Goal: Check status: Check status

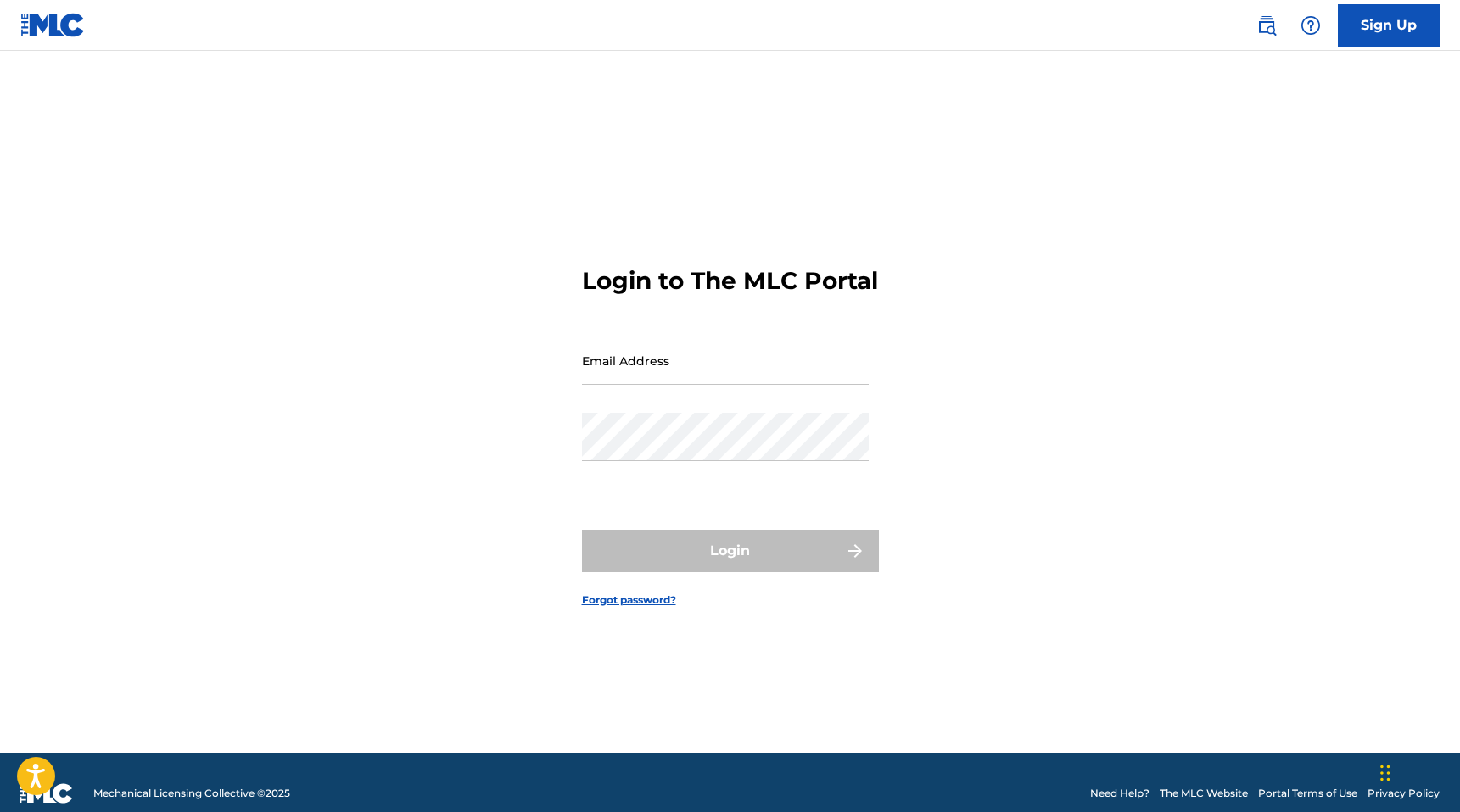
click at [644, 379] on input "Email Address" at bounding box center [725, 360] width 286 height 48
type input "[EMAIL_ADDRESS][DOMAIN_NAME]"
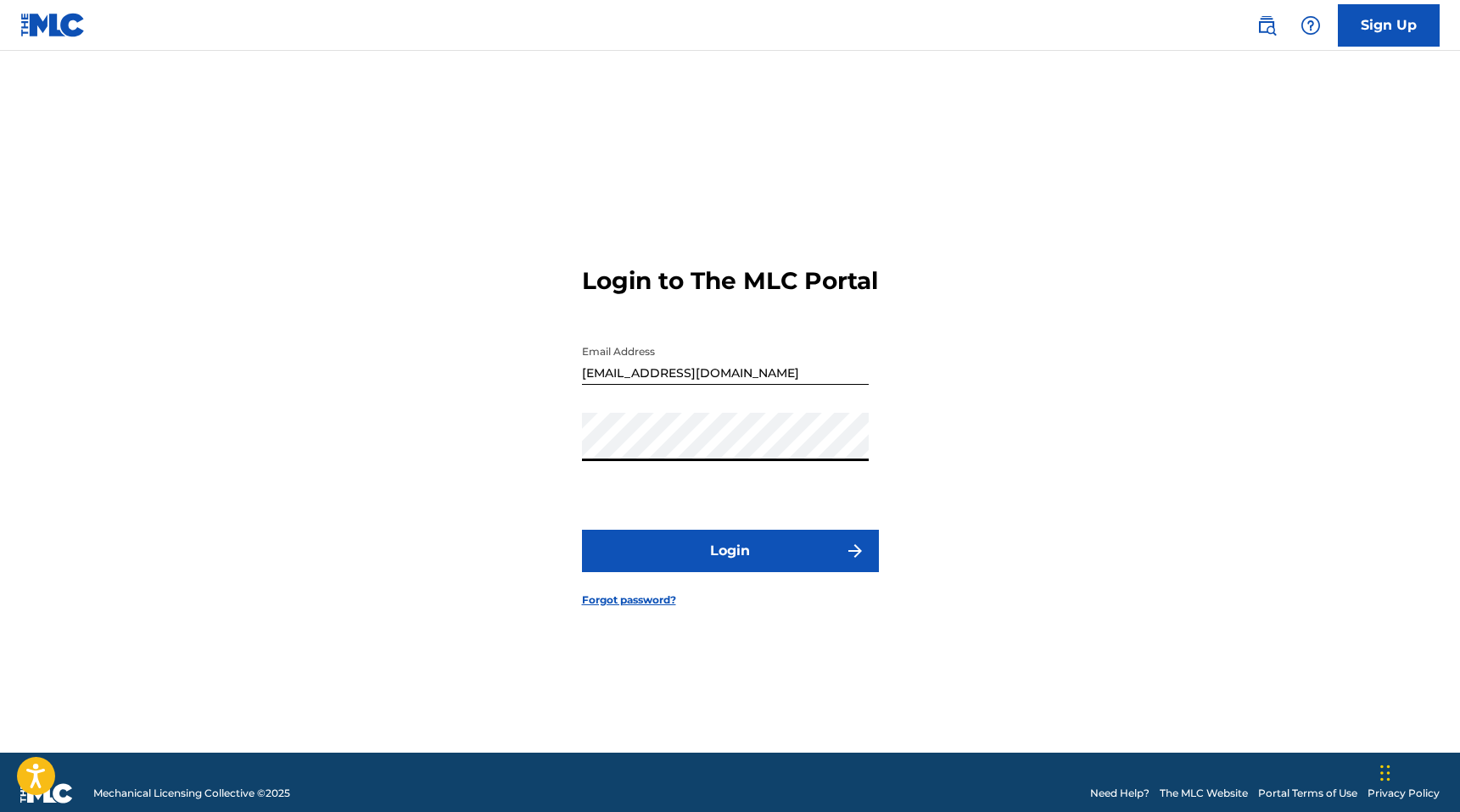
click at [720, 562] on button "Login" at bounding box center [730, 551] width 297 height 43
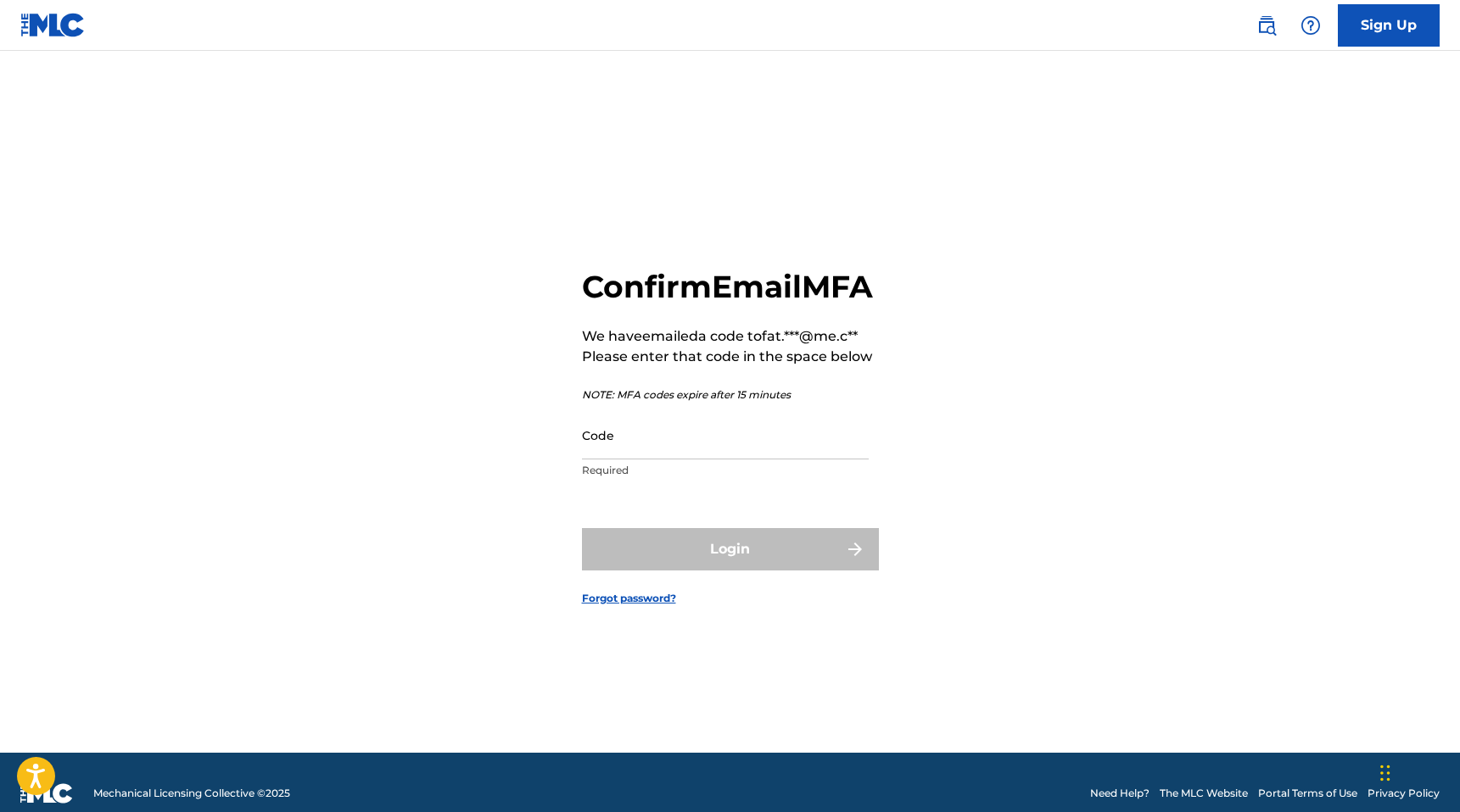
click at [674, 460] on input "Code" at bounding box center [725, 435] width 286 height 48
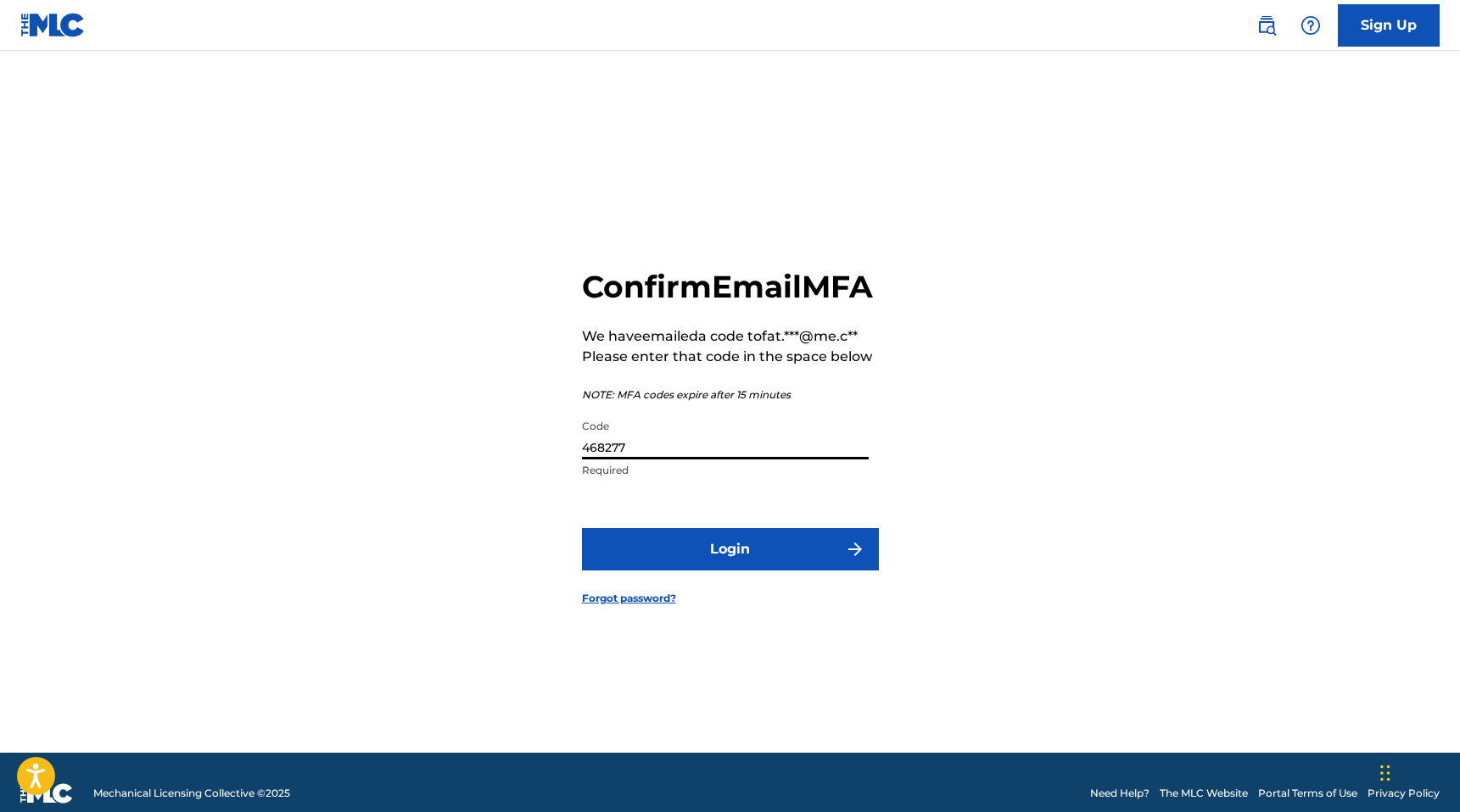
type input "468277"
click at [713, 557] on button "Login" at bounding box center [730, 550] width 297 height 43
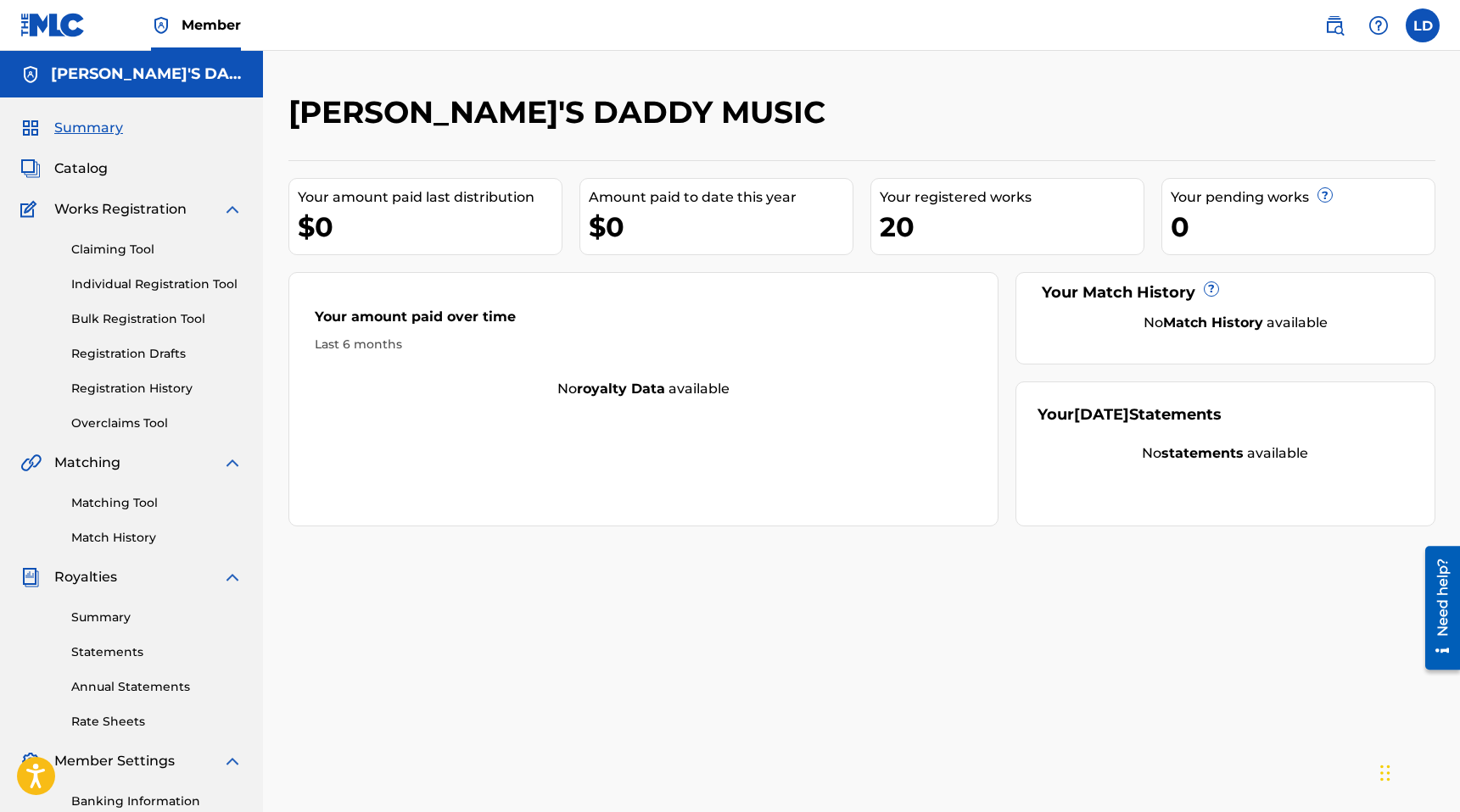
click at [127, 385] on link "Registration History" at bounding box center [157, 389] width 171 height 18
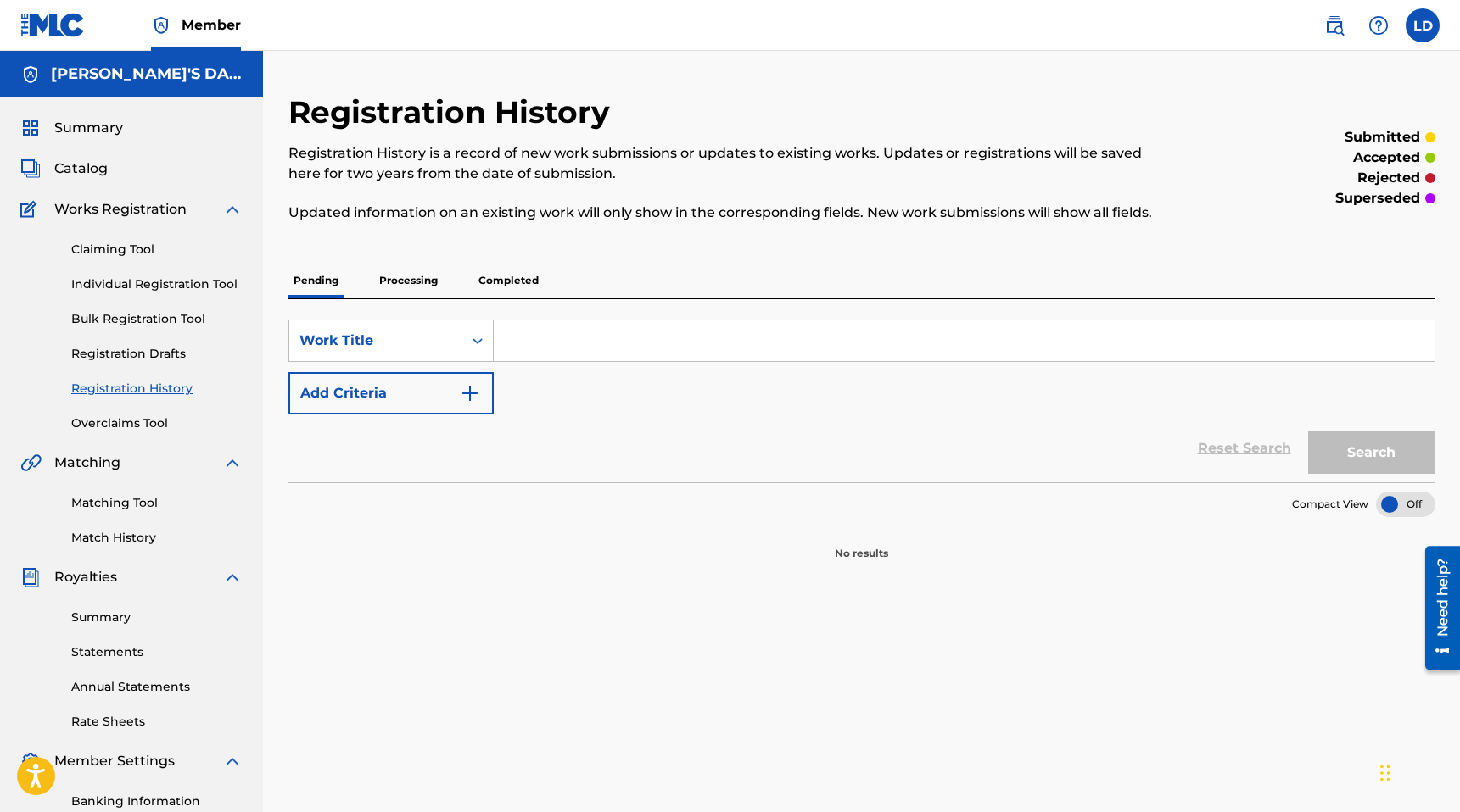
click at [88, 172] on span "Catalog" at bounding box center [81, 169] width 54 height 21
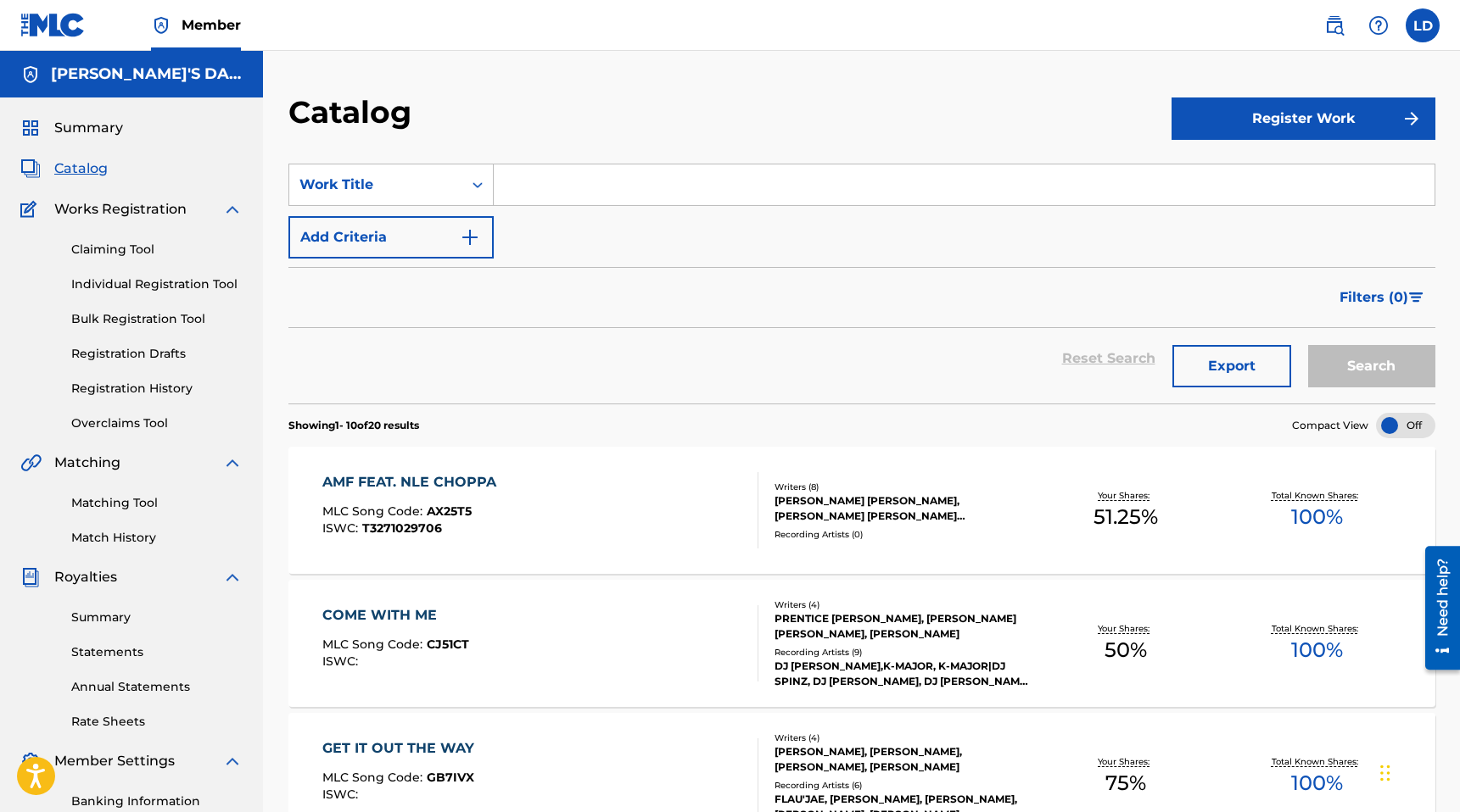
click at [124, 248] on link "Claiming Tool" at bounding box center [157, 250] width 171 height 18
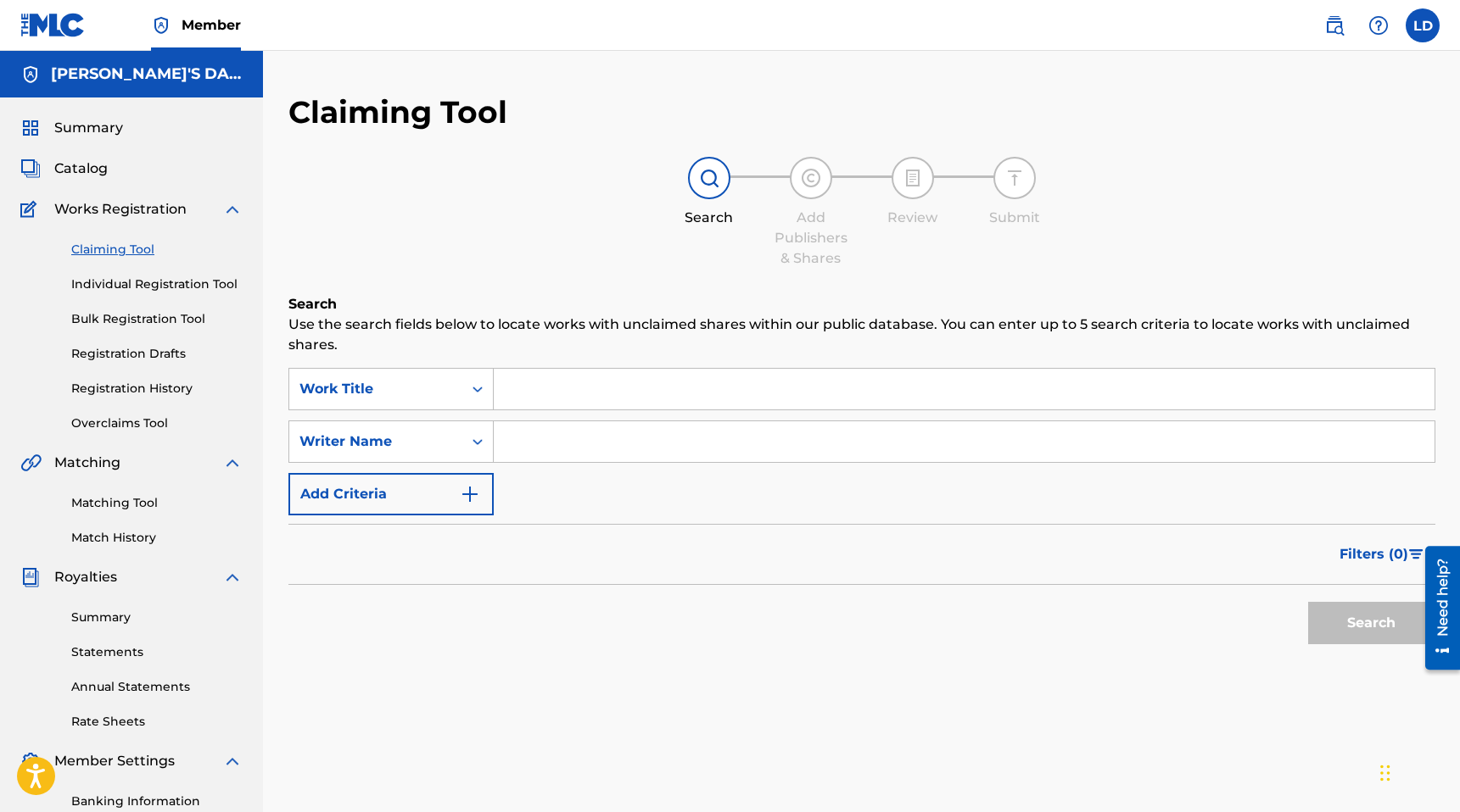
click at [125, 281] on link "Individual Registration Tool" at bounding box center [157, 285] width 171 height 18
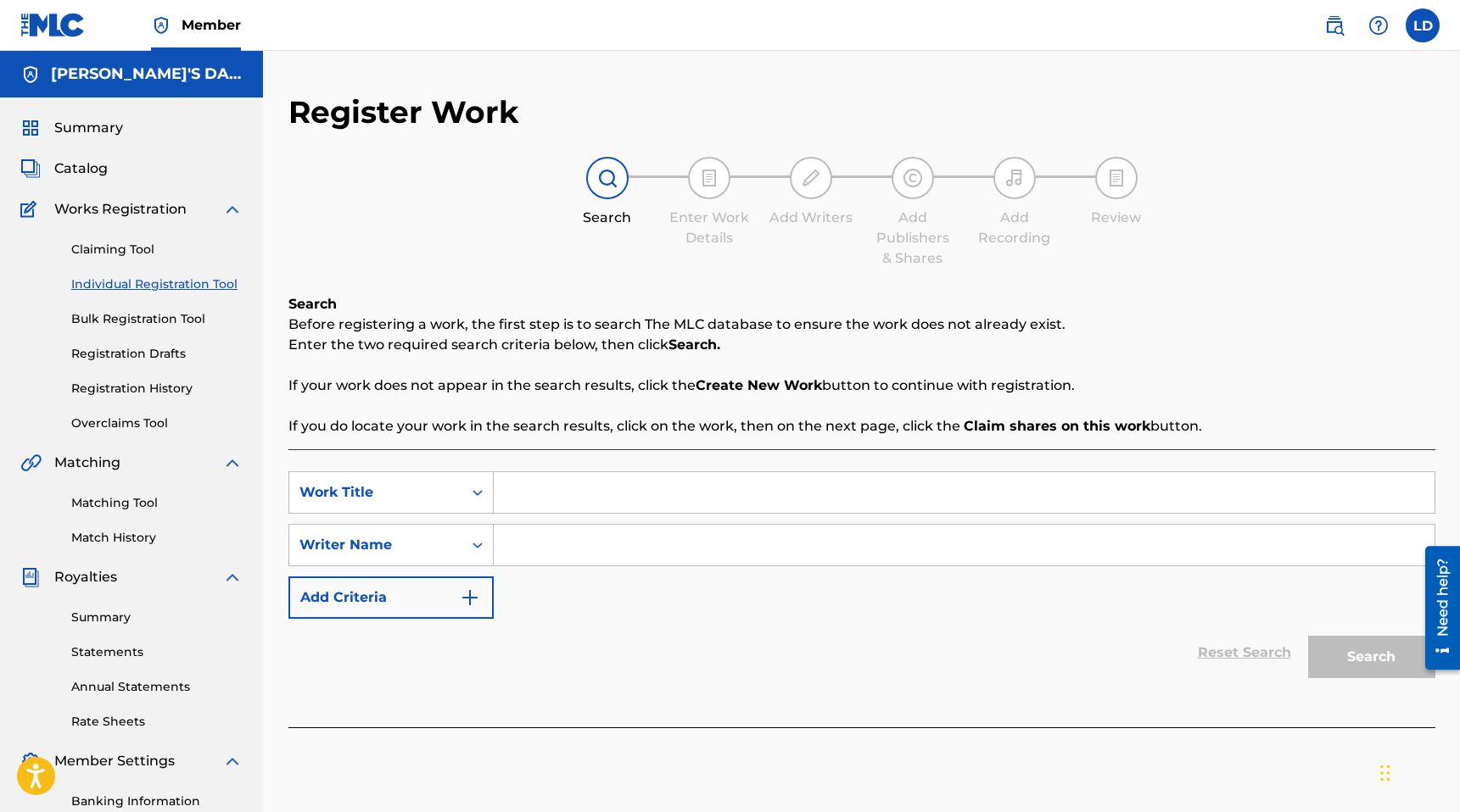
click at [124, 314] on link "Bulk Registration Tool" at bounding box center [157, 319] width 171 height 18
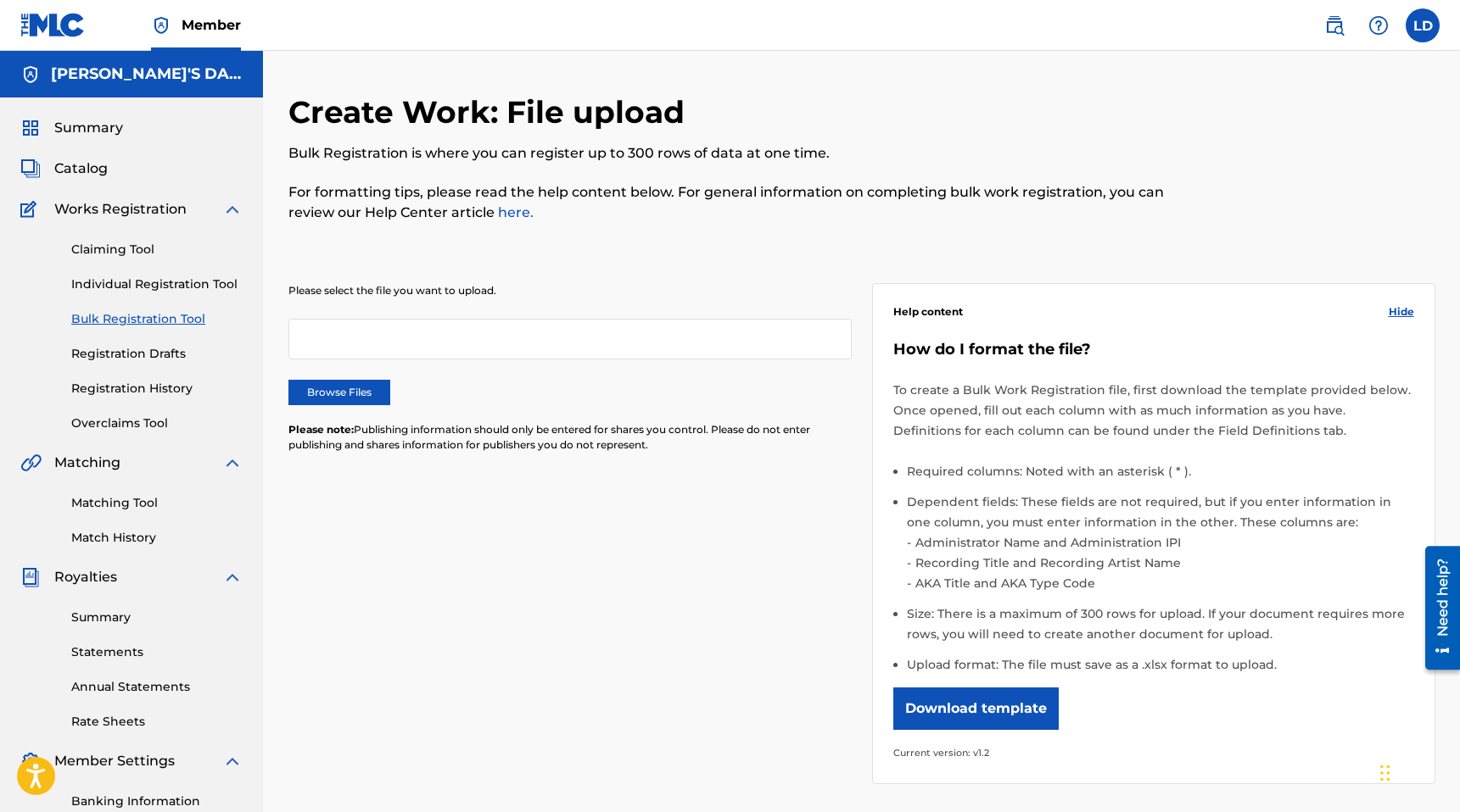
click at [129, 355] on link "Registration Drafts" at bounding box center [157, 354] width 171 height 18
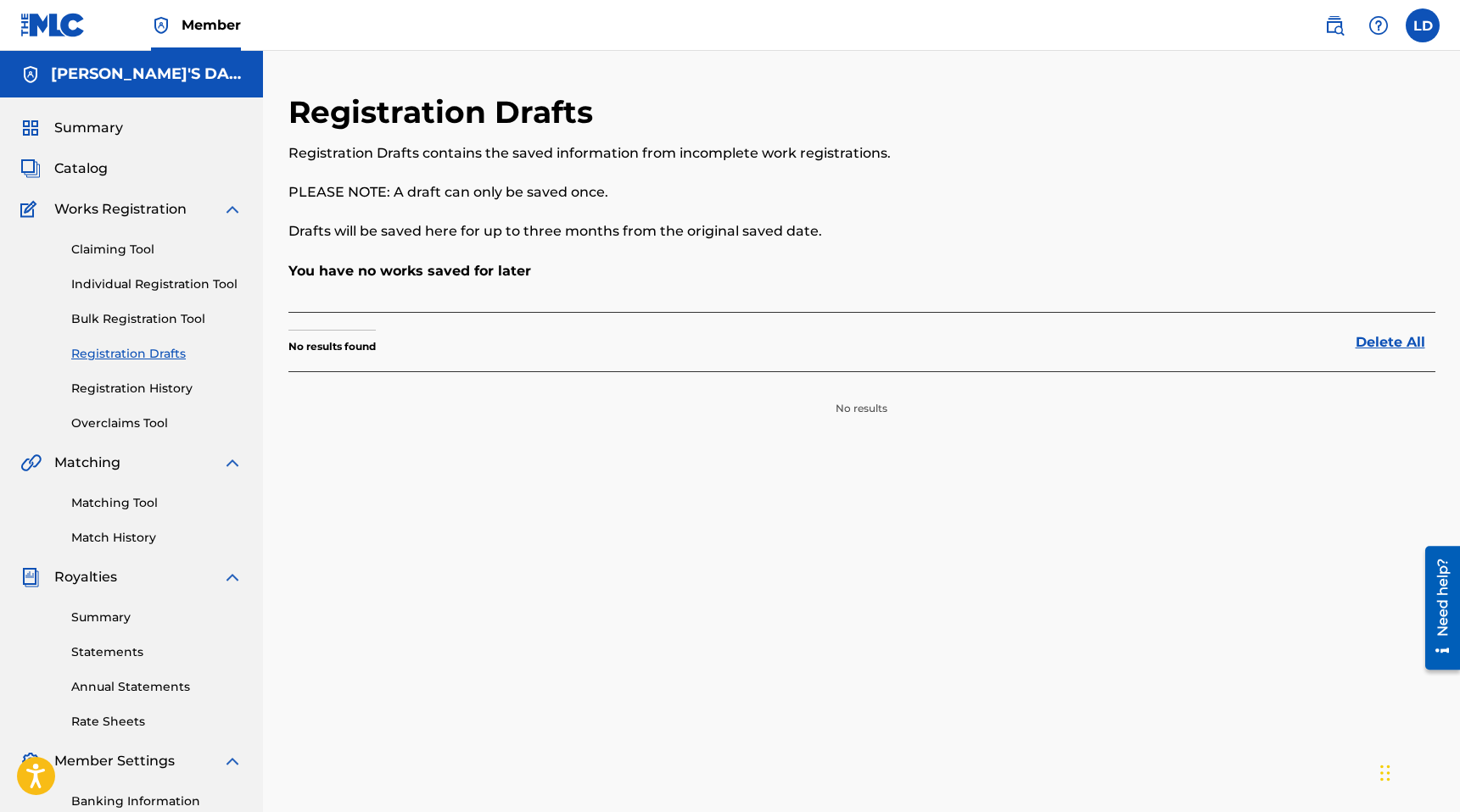
click at [129, 387] on link "Registration History" at bounding box center [157, 389] width 171 height 18
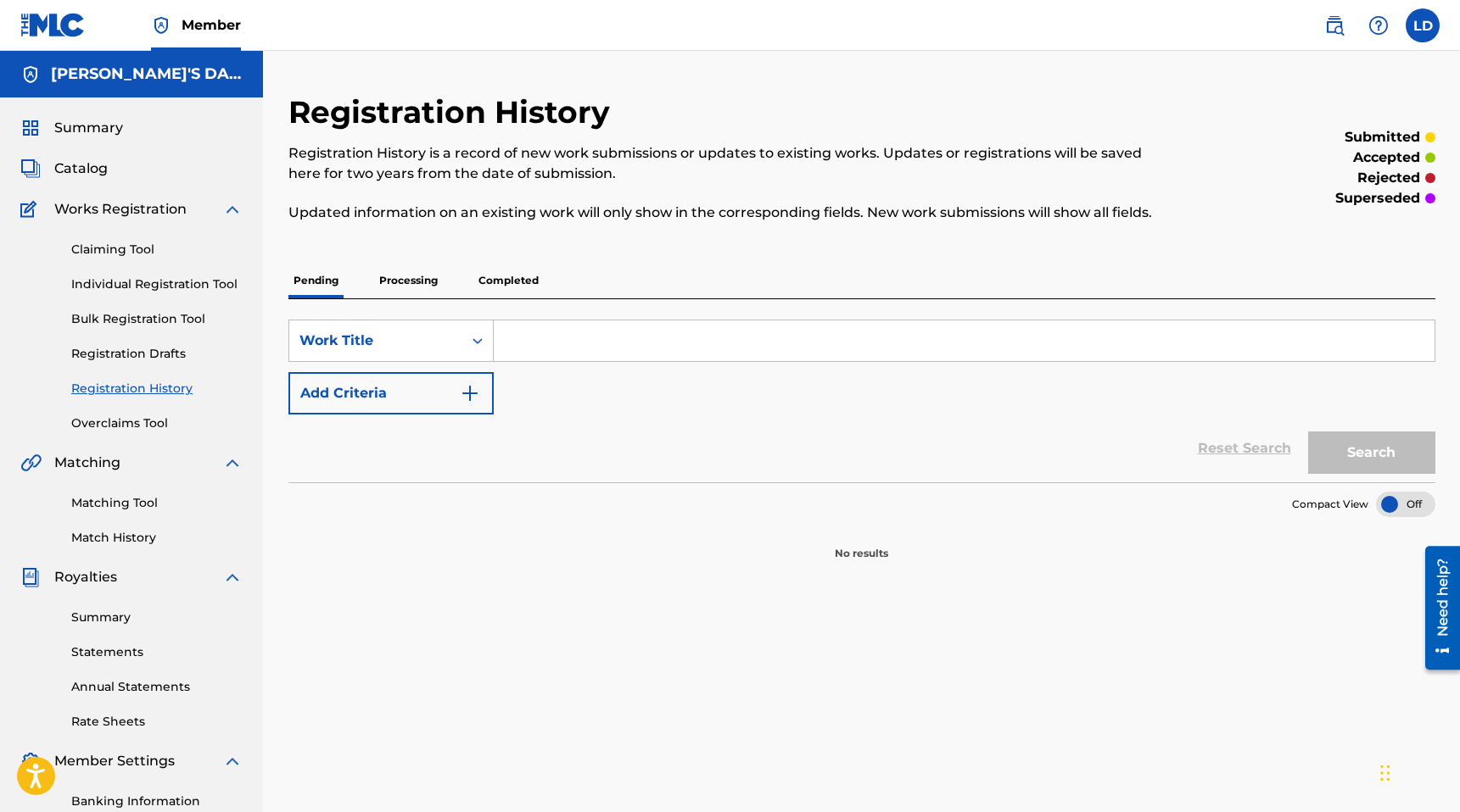
click at [414, 275] on p "Processing" at bounding box center [408, 281] width 69 height 36
click at [509, 270] on p "Completed" at bounding box center [508, 281] width 71 height 36
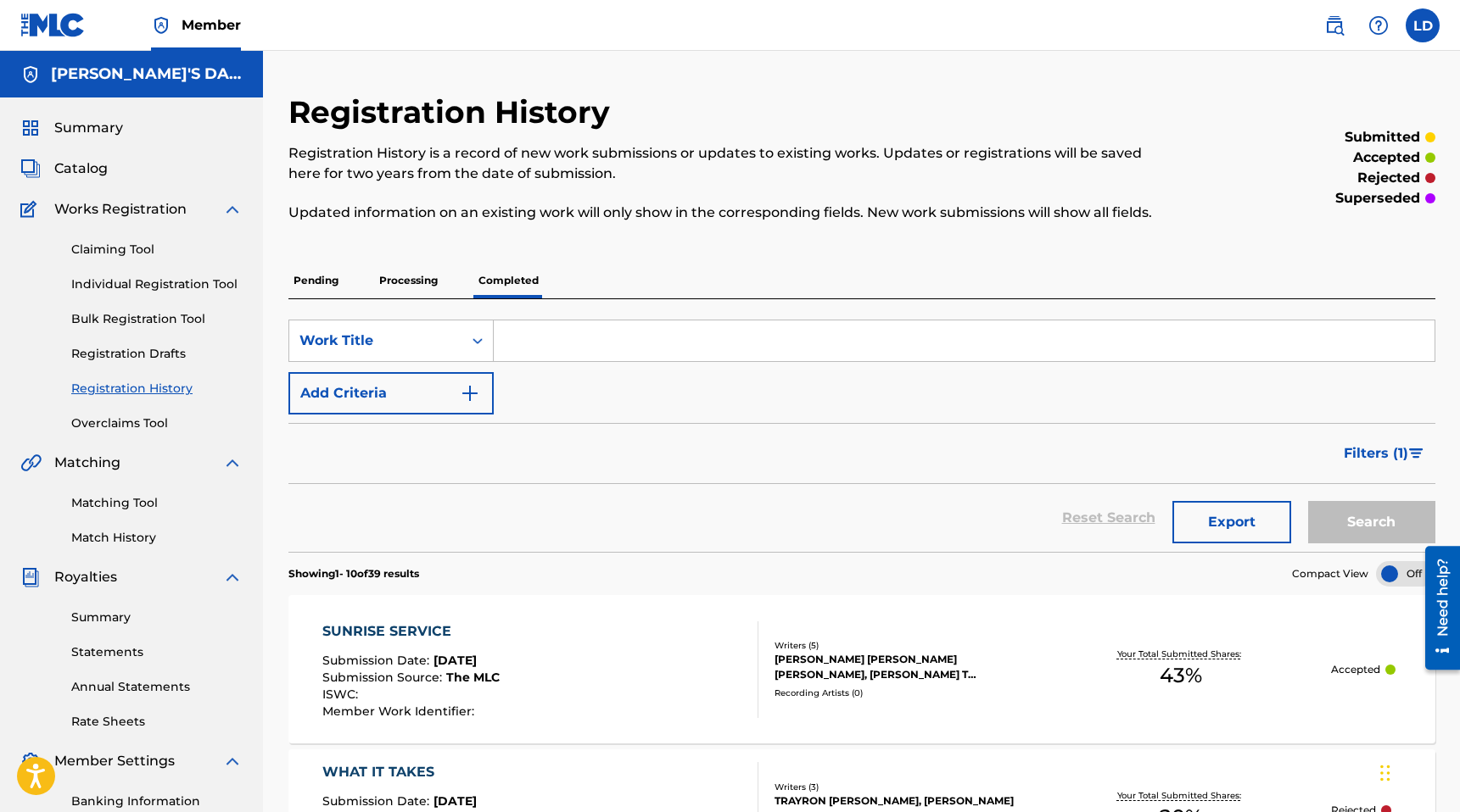
click at [1418, 450] on img "Search Form" at bounding box center [1416, 453] width 14 height 10
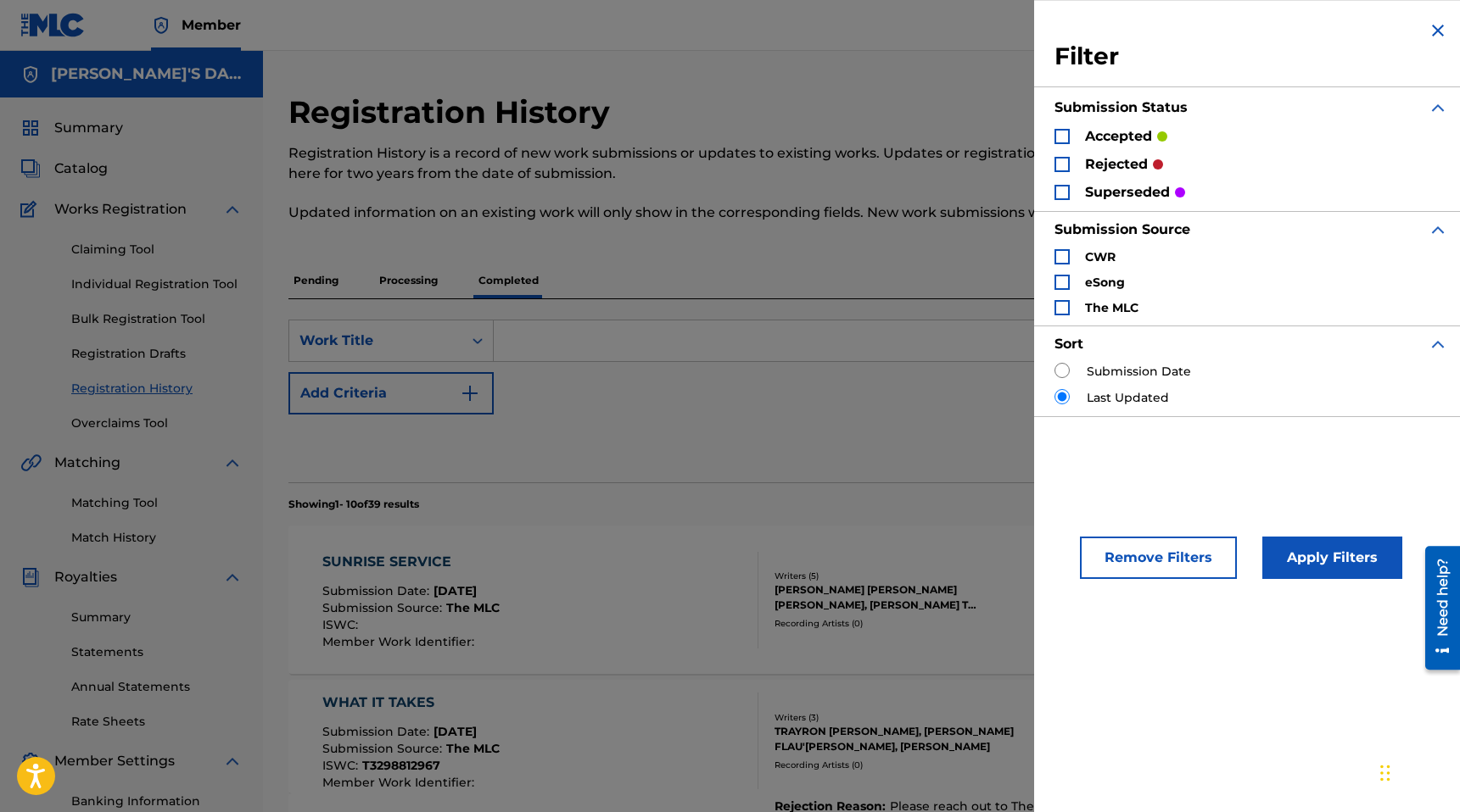
click at [1060, 129] on div "Search Form" at bounding box center [1061, 136] width 15 height 15
click at [1327, 559] on button "Apply Filters" at bounding box center [1331, 559] width 140 height 43
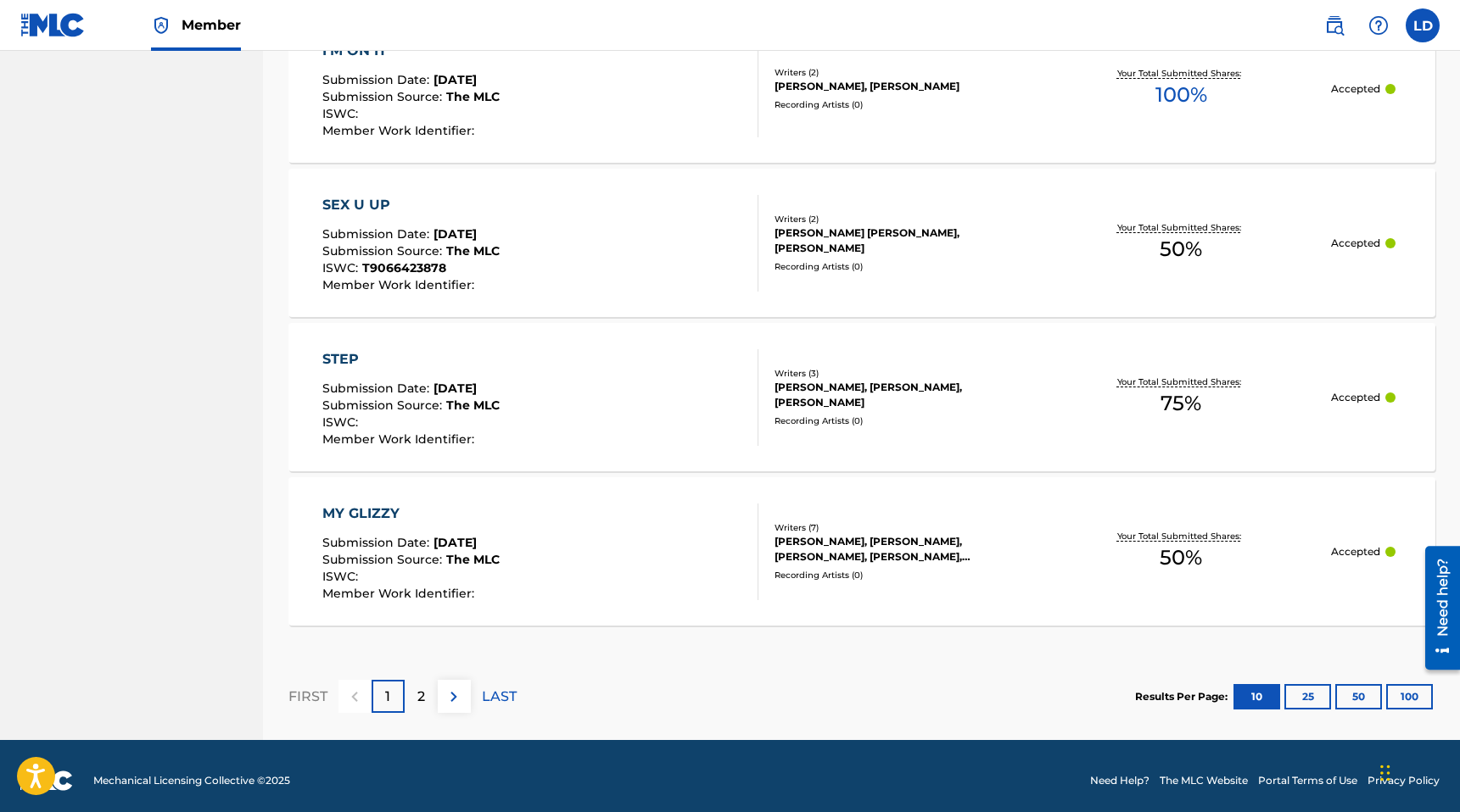
scroll to position [1516, 0]
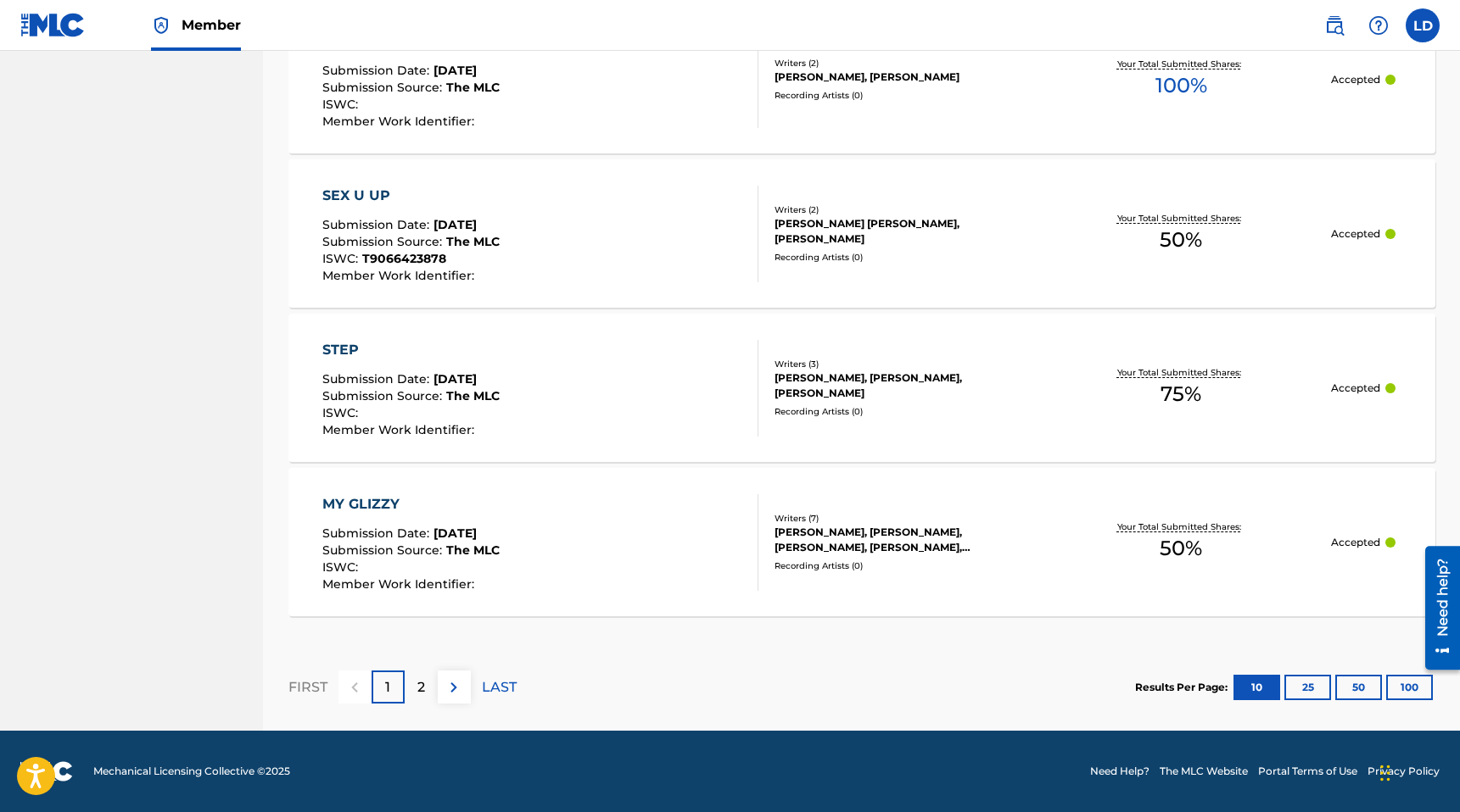
click at [419, 684] on p "2" at bounding box center [421, 687] width 8 height 21
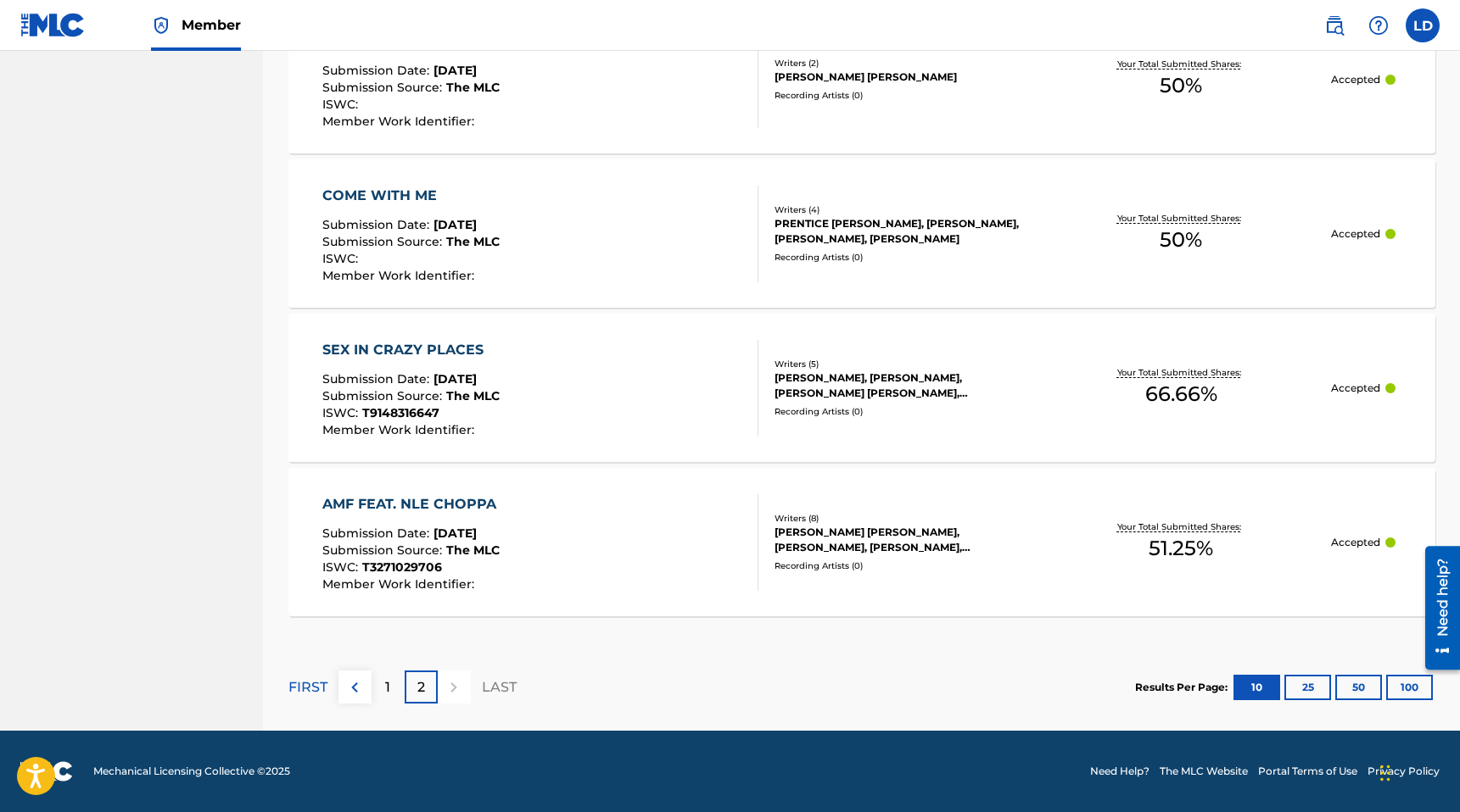
click at [386, 684] on p "1" at bounding box center [387, 687] width 5 height 21
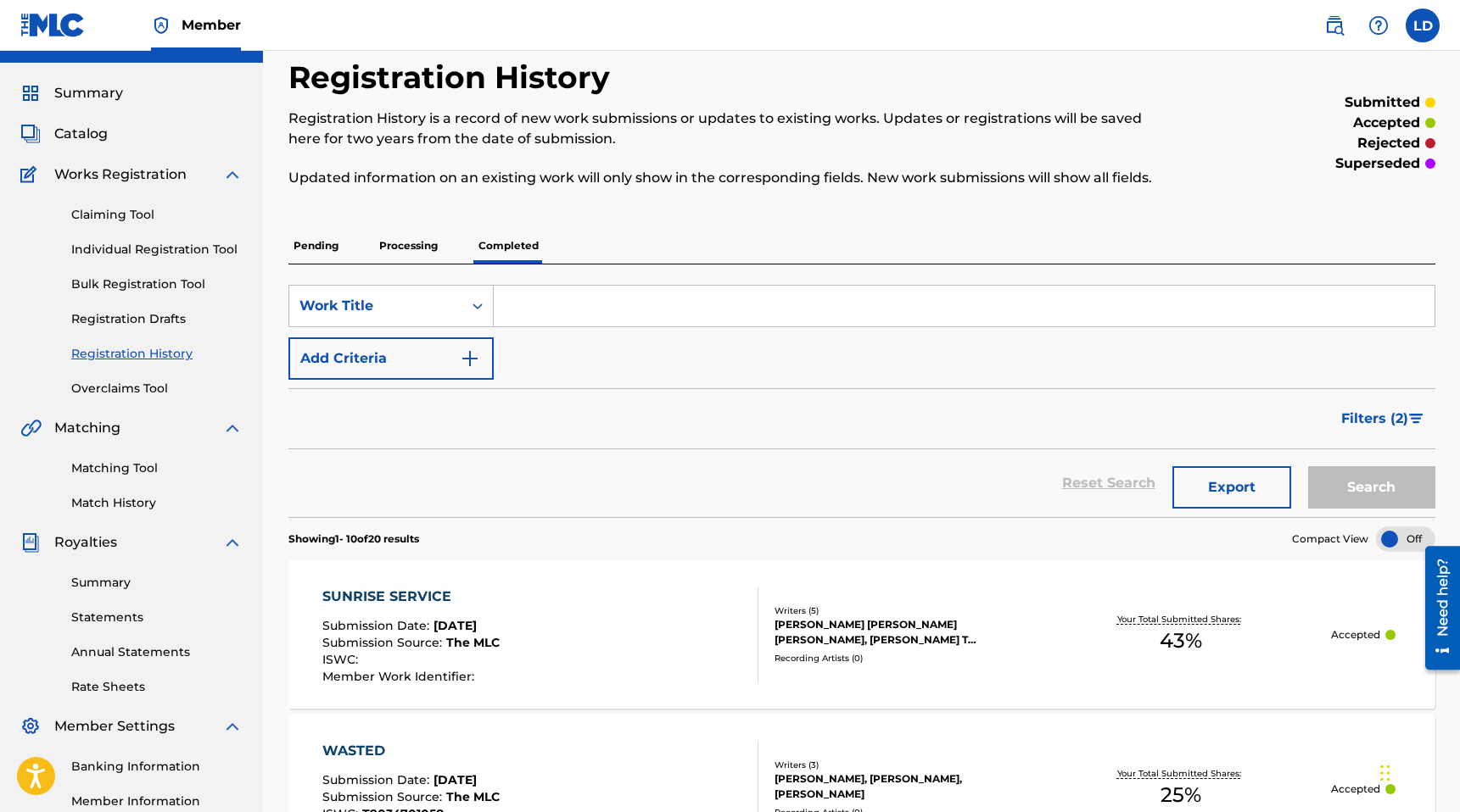
scroll to position [0, 0]
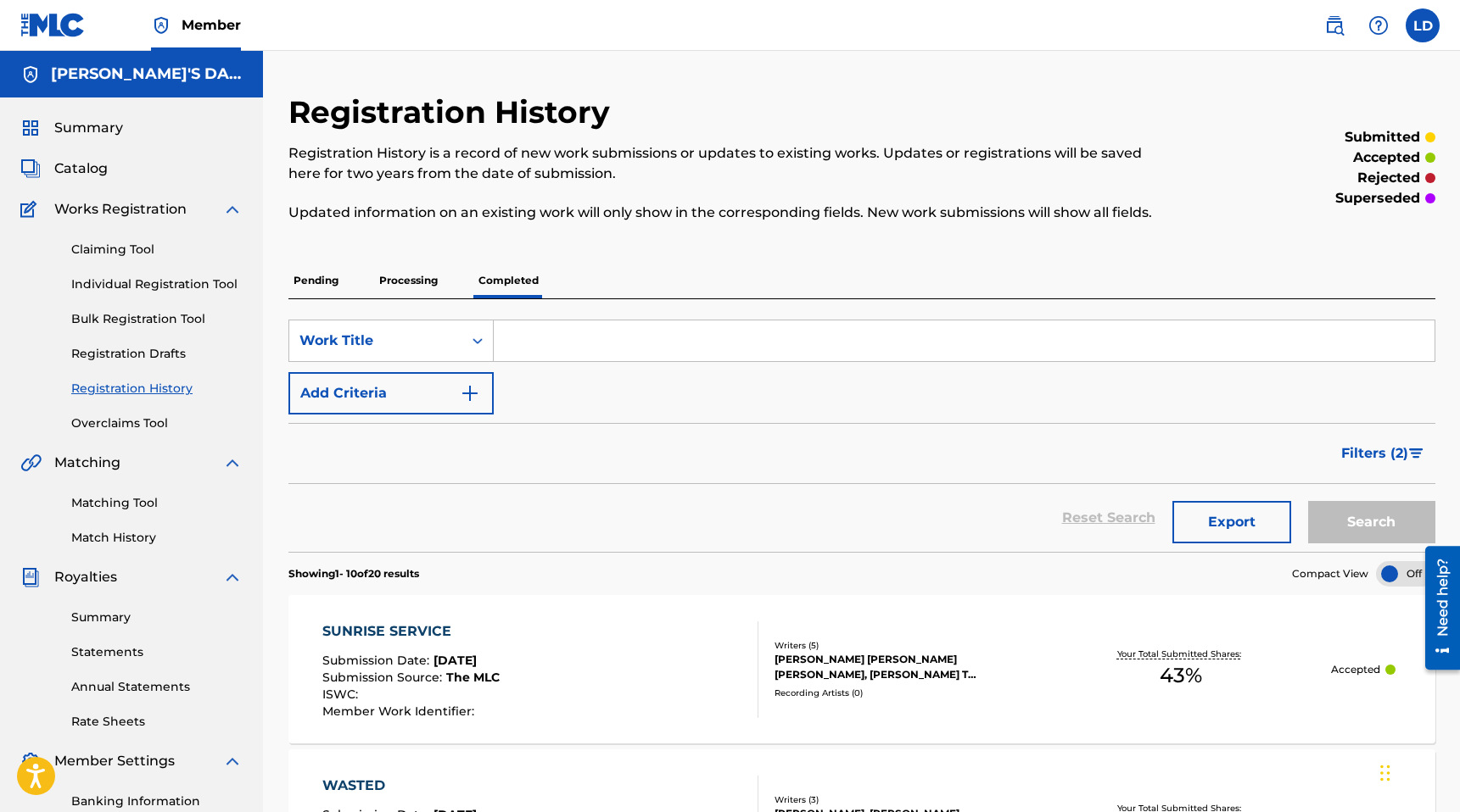
click at [401, 274] on p "Processing" at bounding box center [408, 281] width 69 height 36
